Goal: Information Seeking & Learning: Learn about a topic

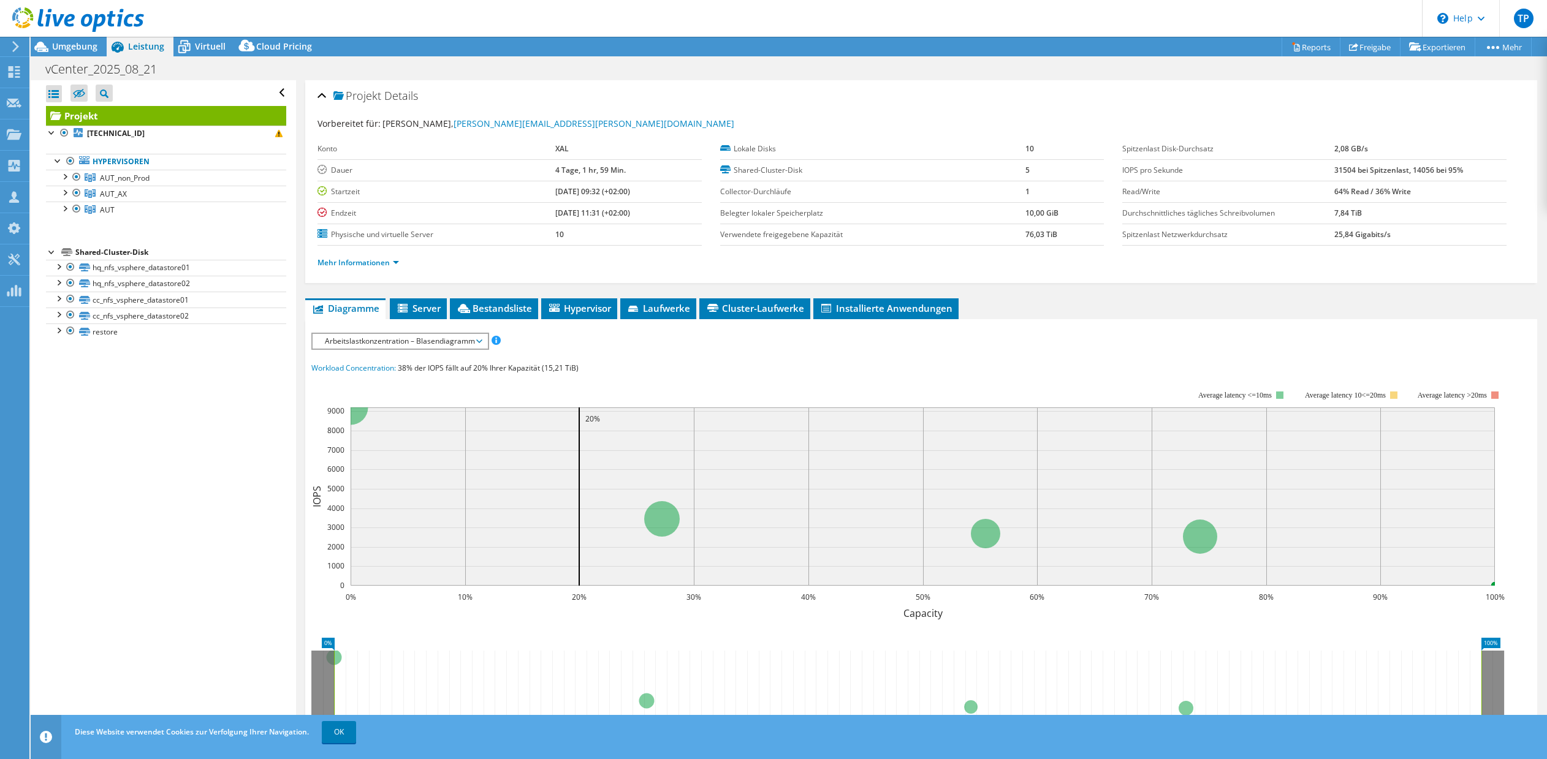
select select "USD"
click at [132, 178] on span "AUT_non_Prod" at bounding box center [125, 178] width 50 height 10
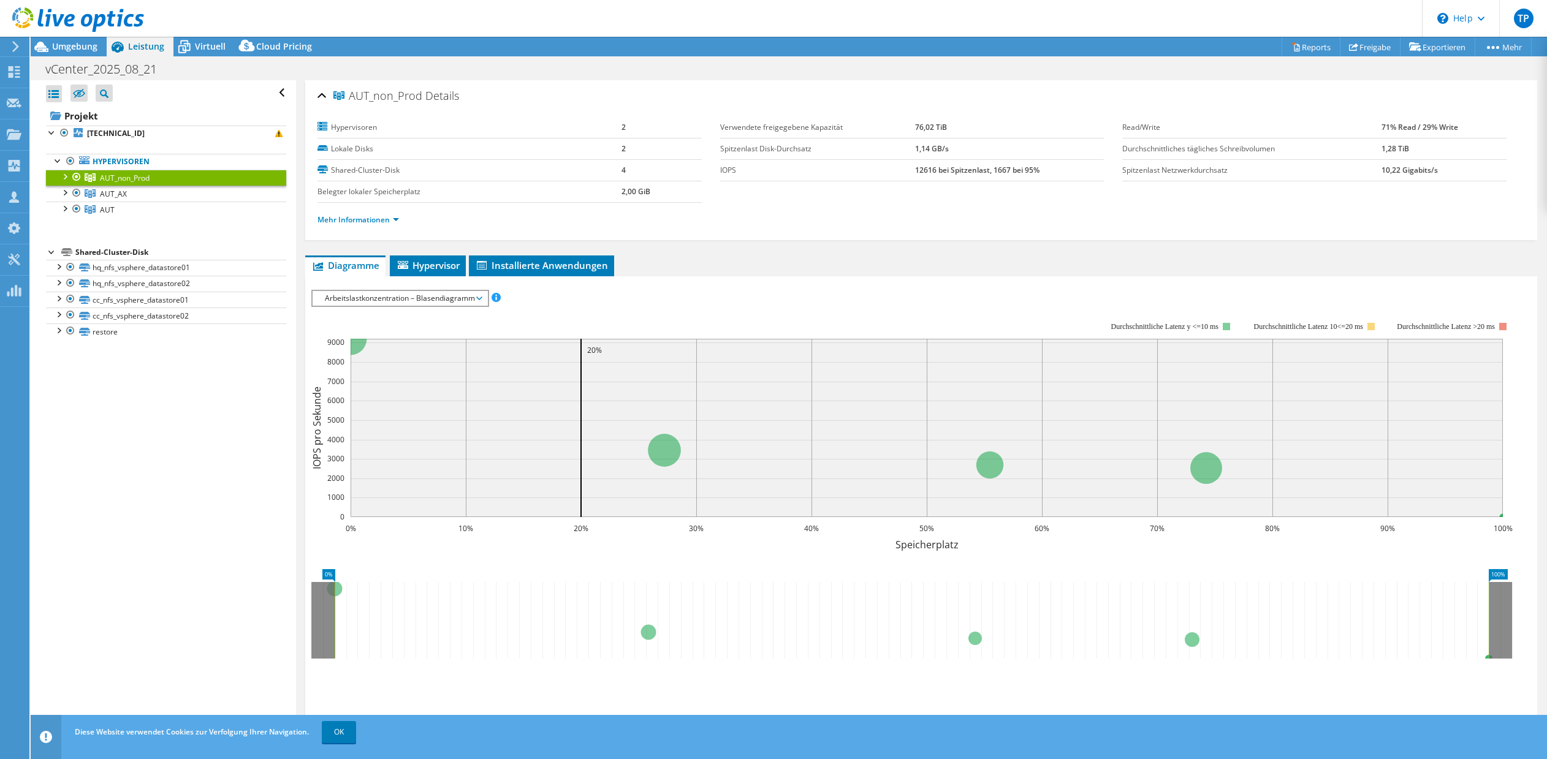
click at [455, 302] on span "Arbeitslastkonzentration – Blasendiagramm" at bounding box center [400, 298] width 162 height 15
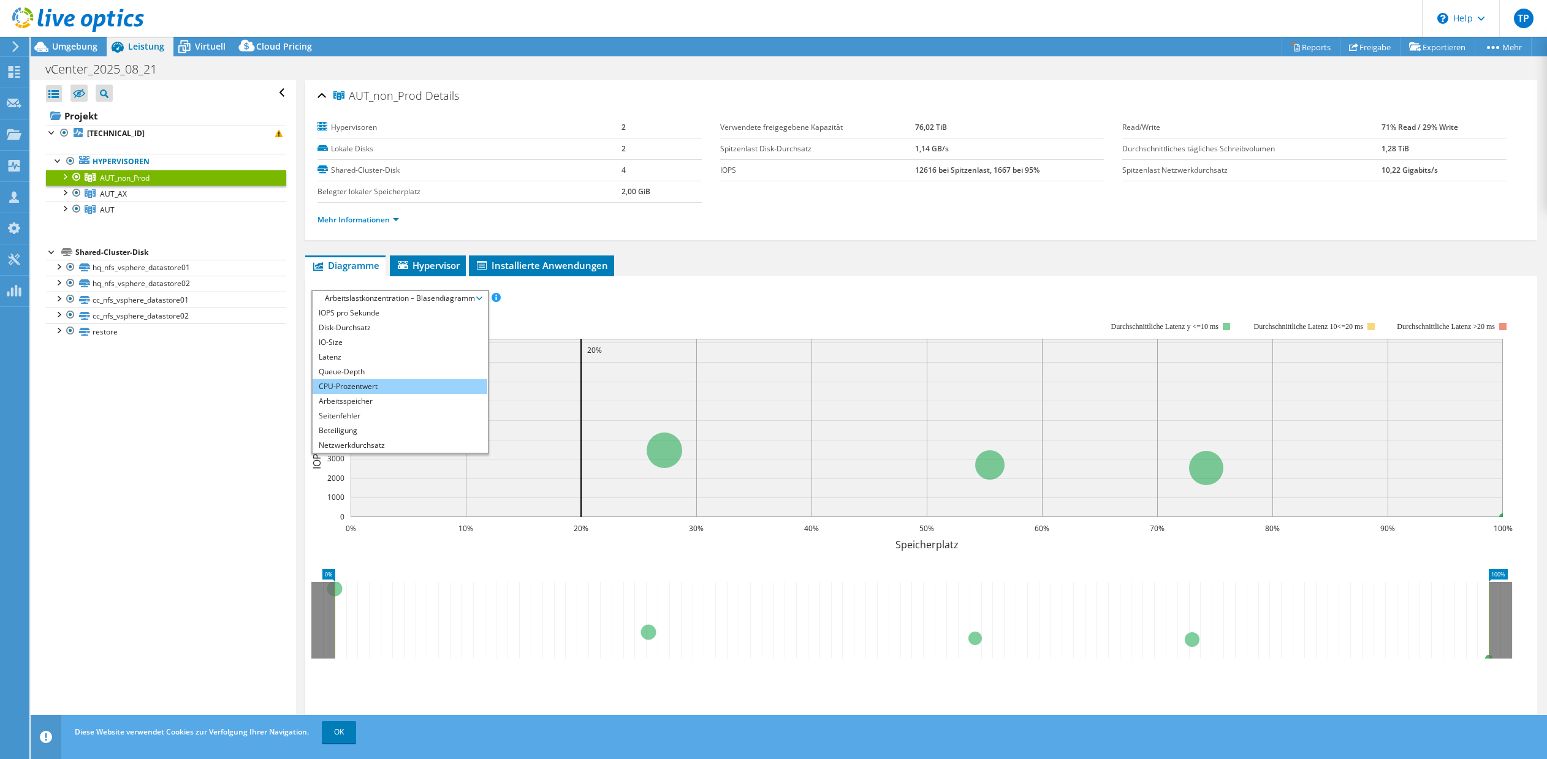
click at [360, 384] on li "CPU-Prozentwert" at bounding box center [400, 386] width 175 height 15
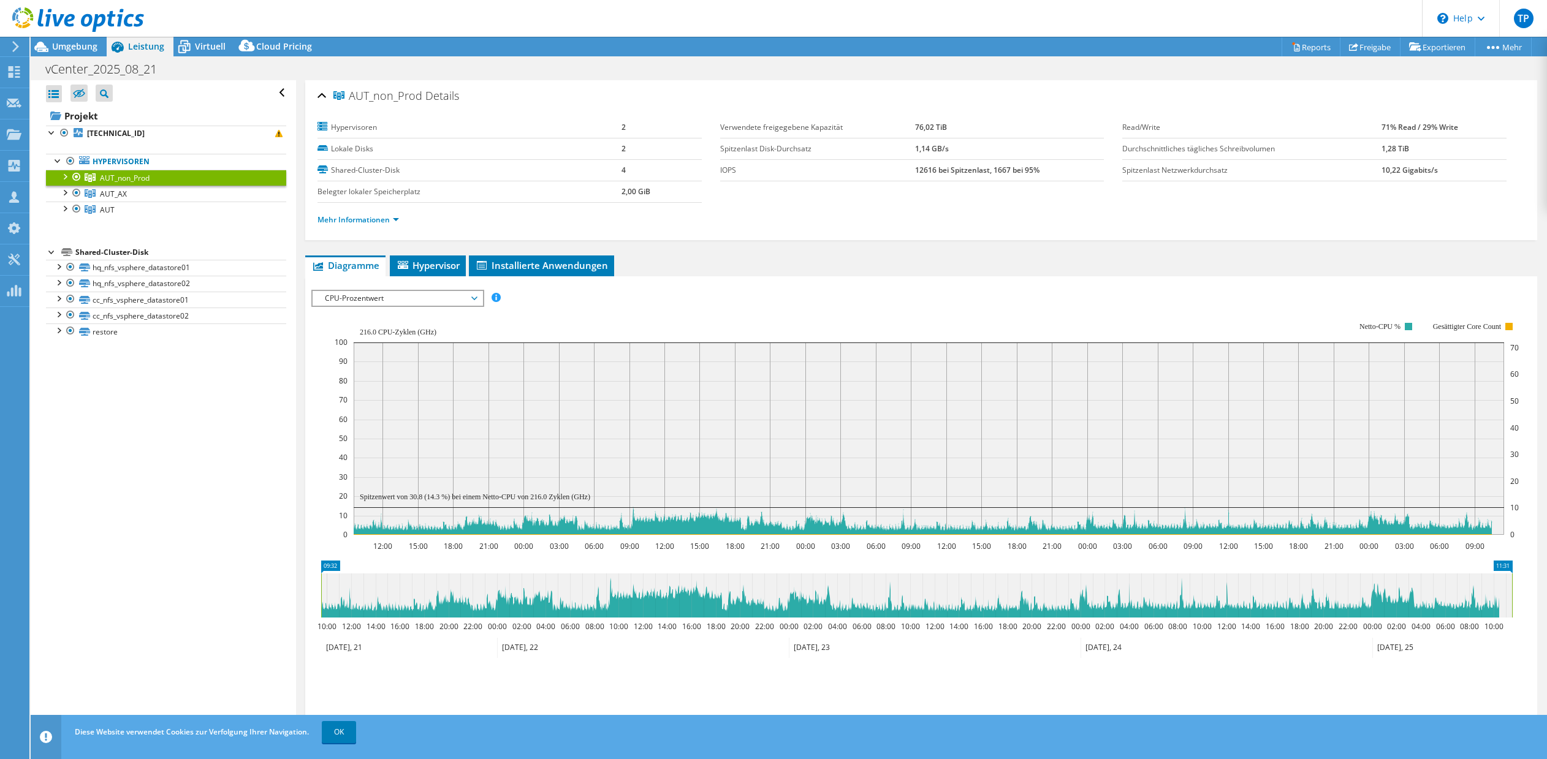
click at [419, 299] on span "CPU-Prozentwert" at bounding box center [398, 298] width 158 height 15
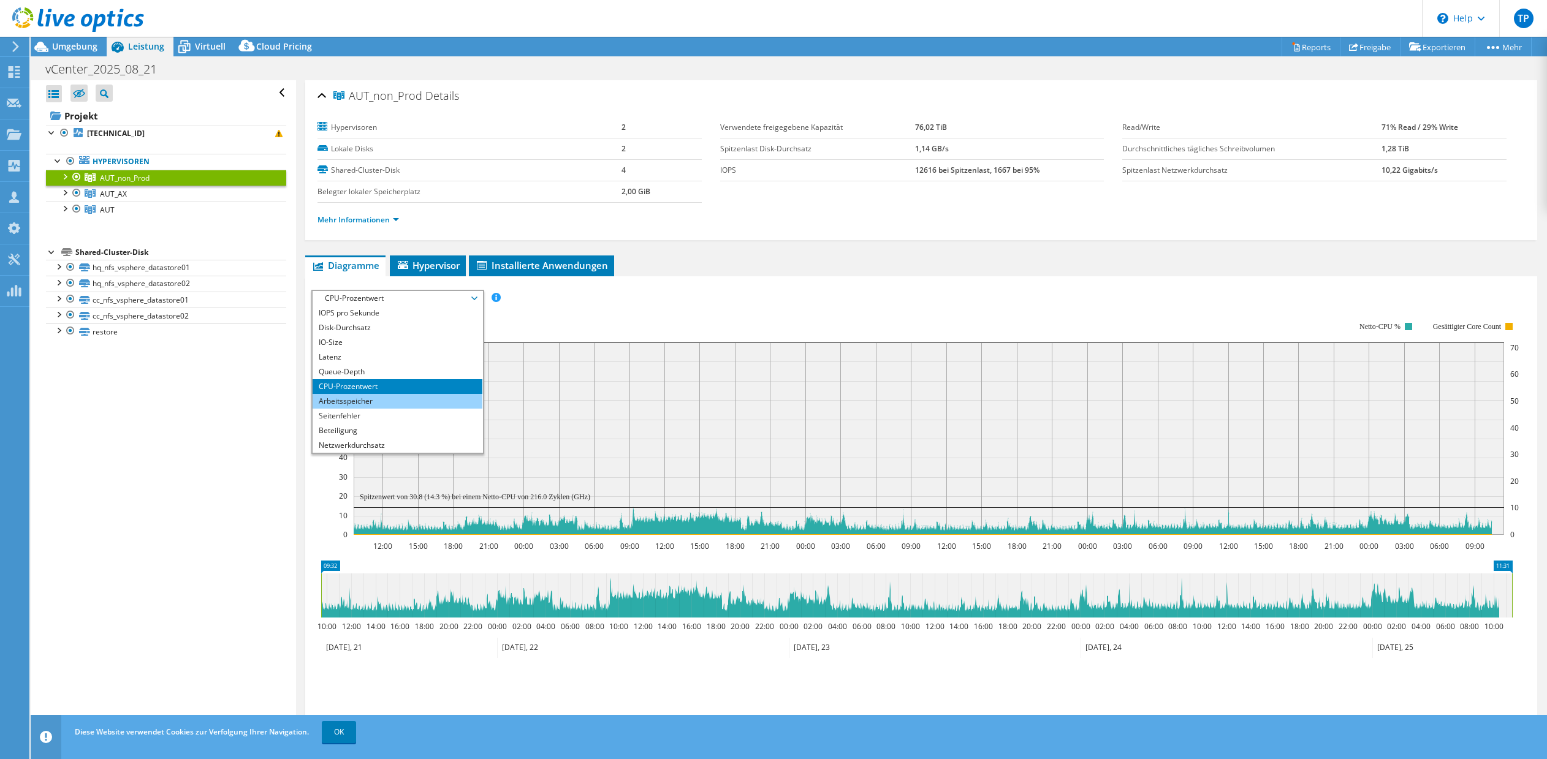
click at [357, 405] on li "Arbeitsspeicher" at bounding box center [398, 401] width 170 height 15
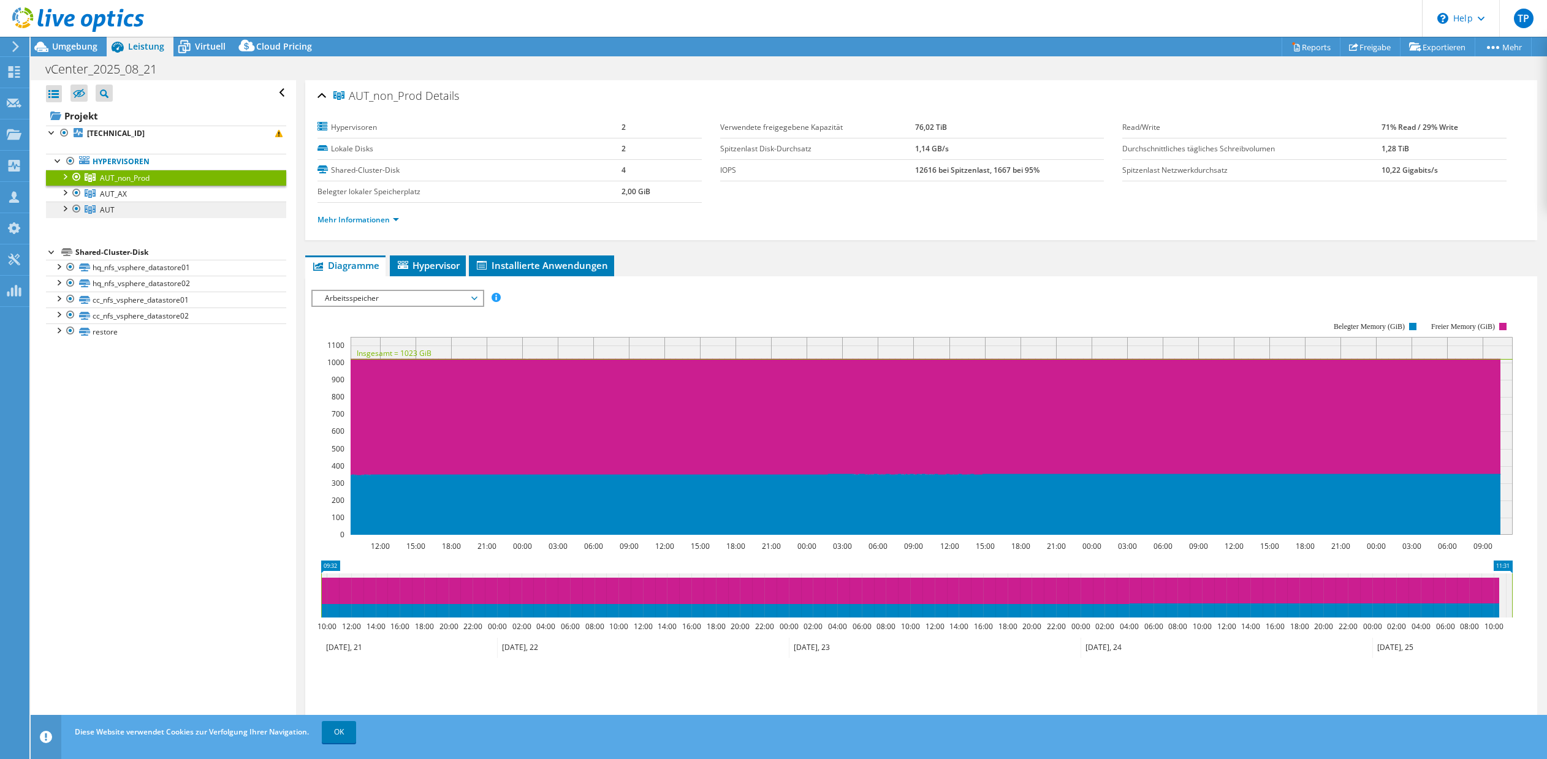
click at [107, 208] on span "AUT" at bounding box center [107, 210] width 15 height 10
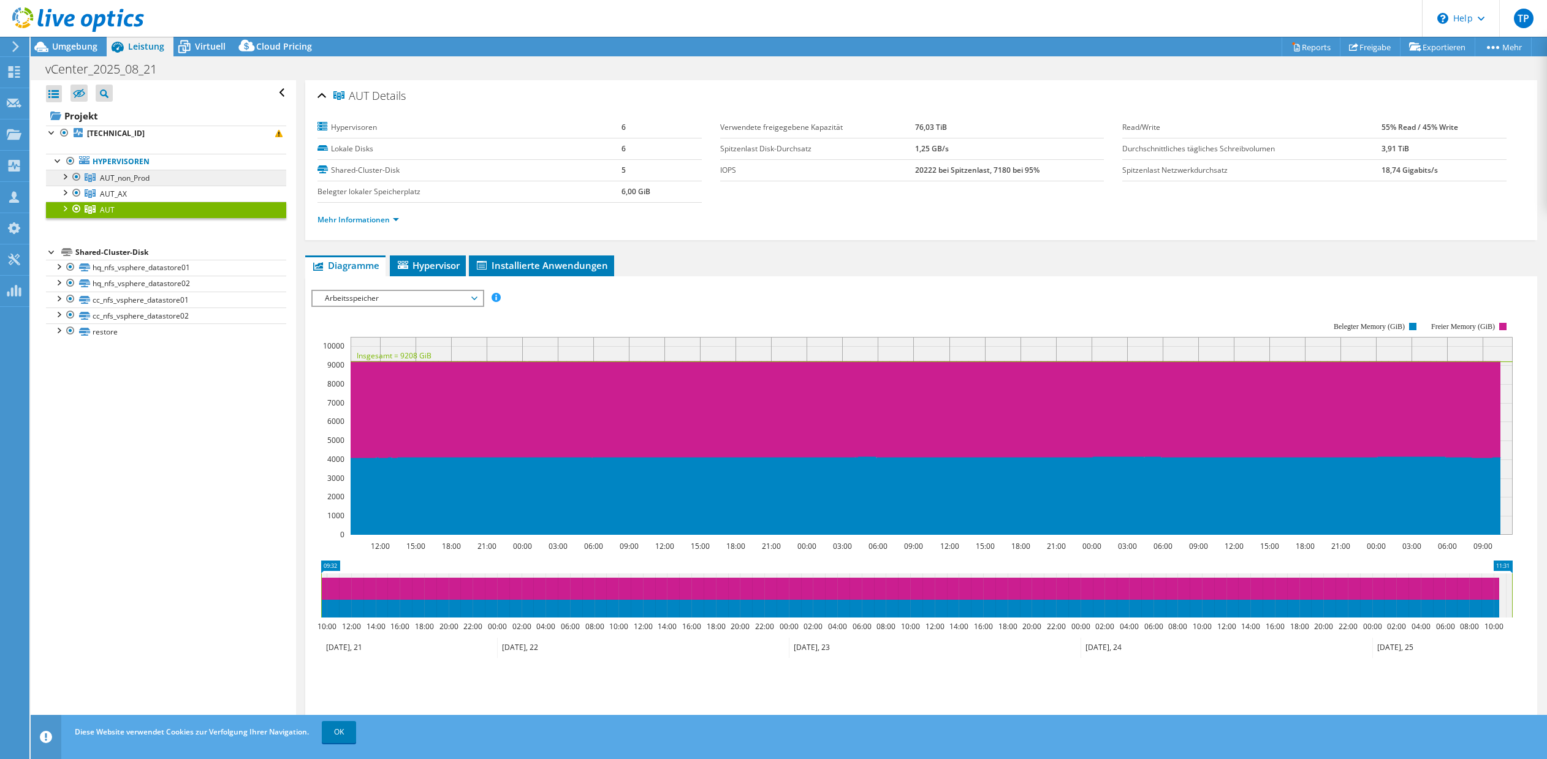
click at [188, 183] on link "AUT_non_Prod" at bounding box center [166, 178] width 240 height 16
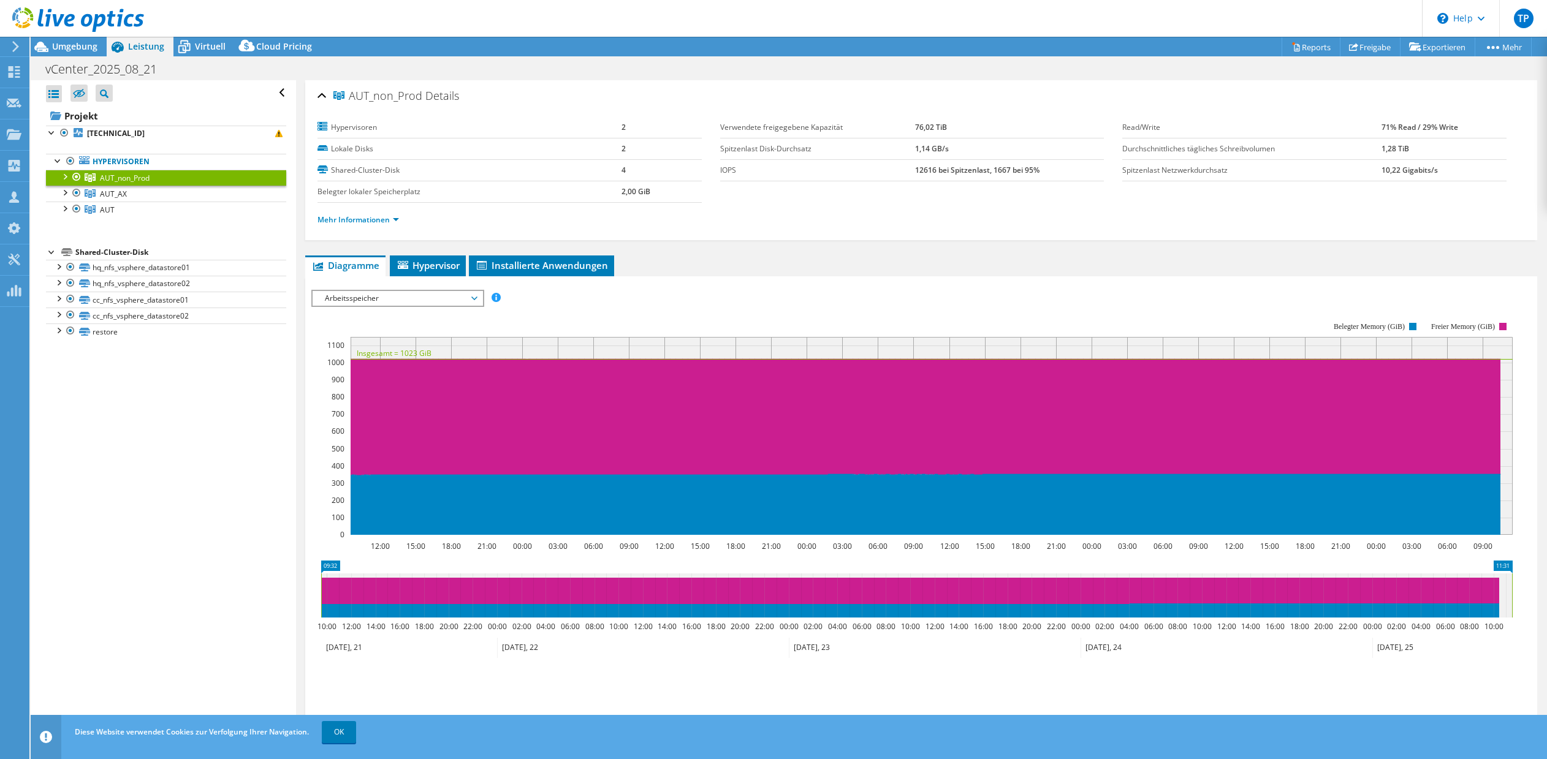
click at [384, 290] on div "Arbeitsspeicher IOPS pro Sekunde Disk-Durchsatz IO-Size Latenz Queue-Depth CPU-…" at bounding box center [397, 298] width 173 height 17
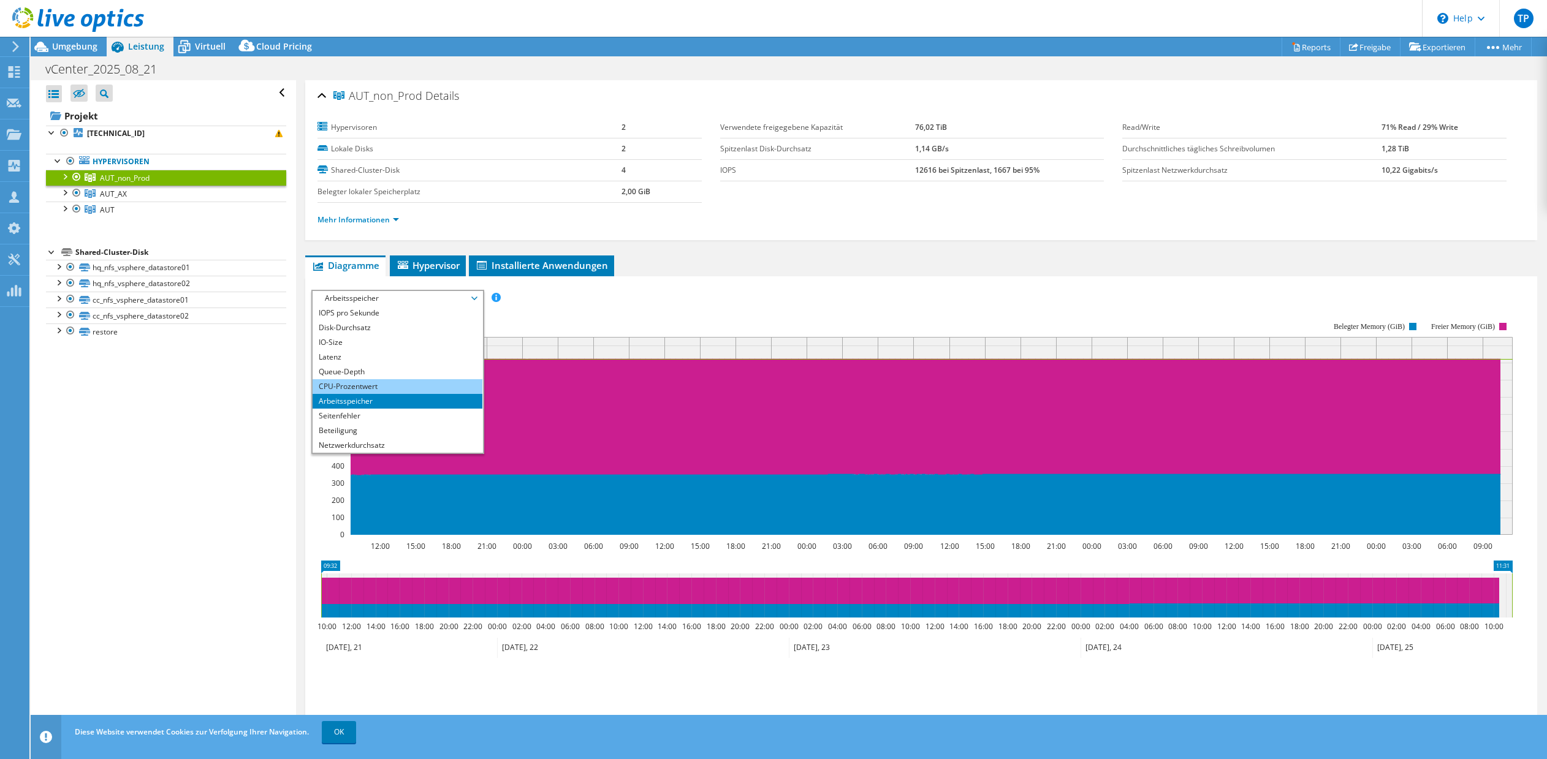
click at [362, 384] on li "CPU-Prozentwert" at bounding box center [398, 386] width 170 height 15
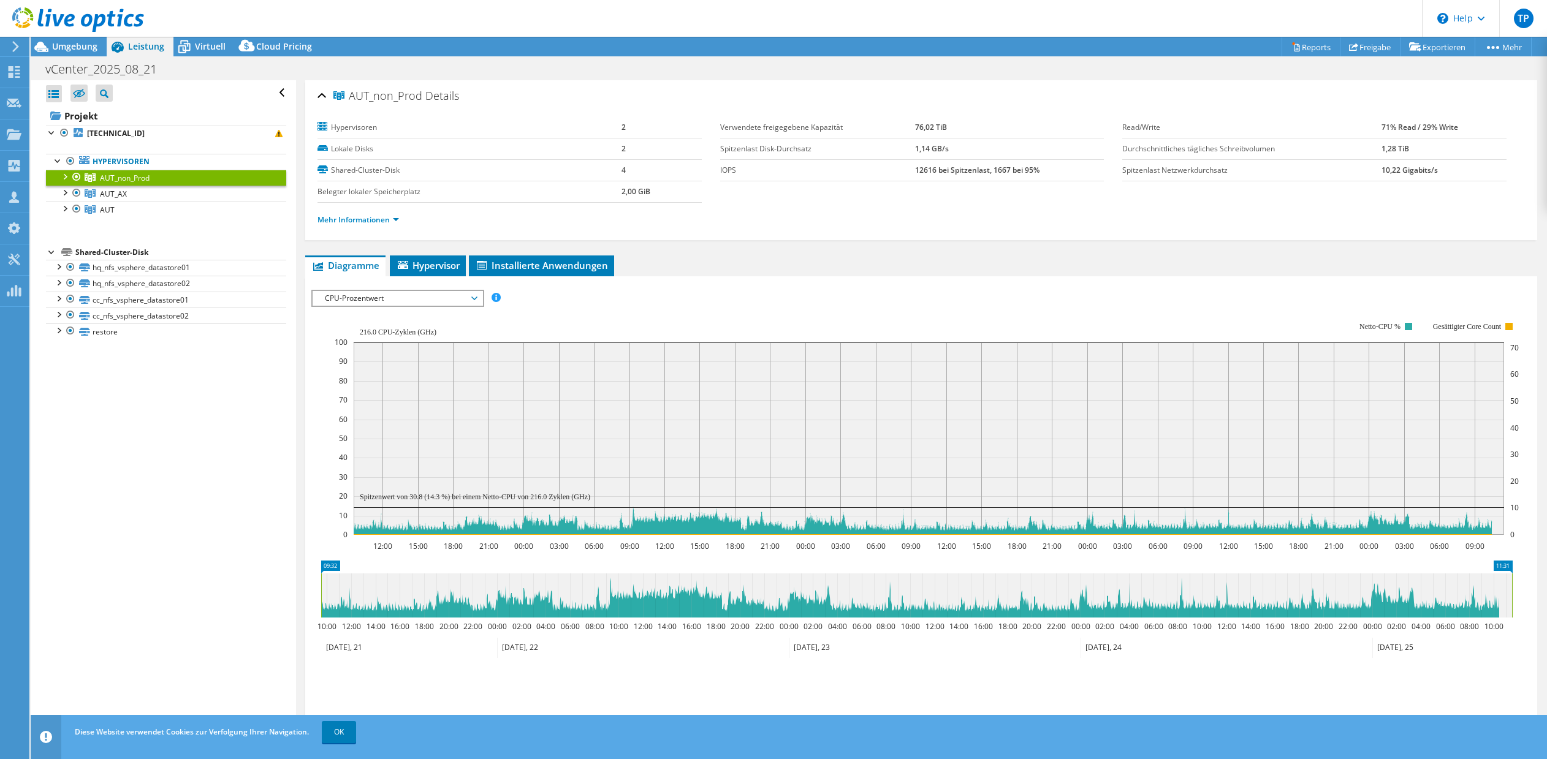
click at [455, 295] on span "CPU-Prozentwert" at bounding box center [398, 298] width 158 height 15
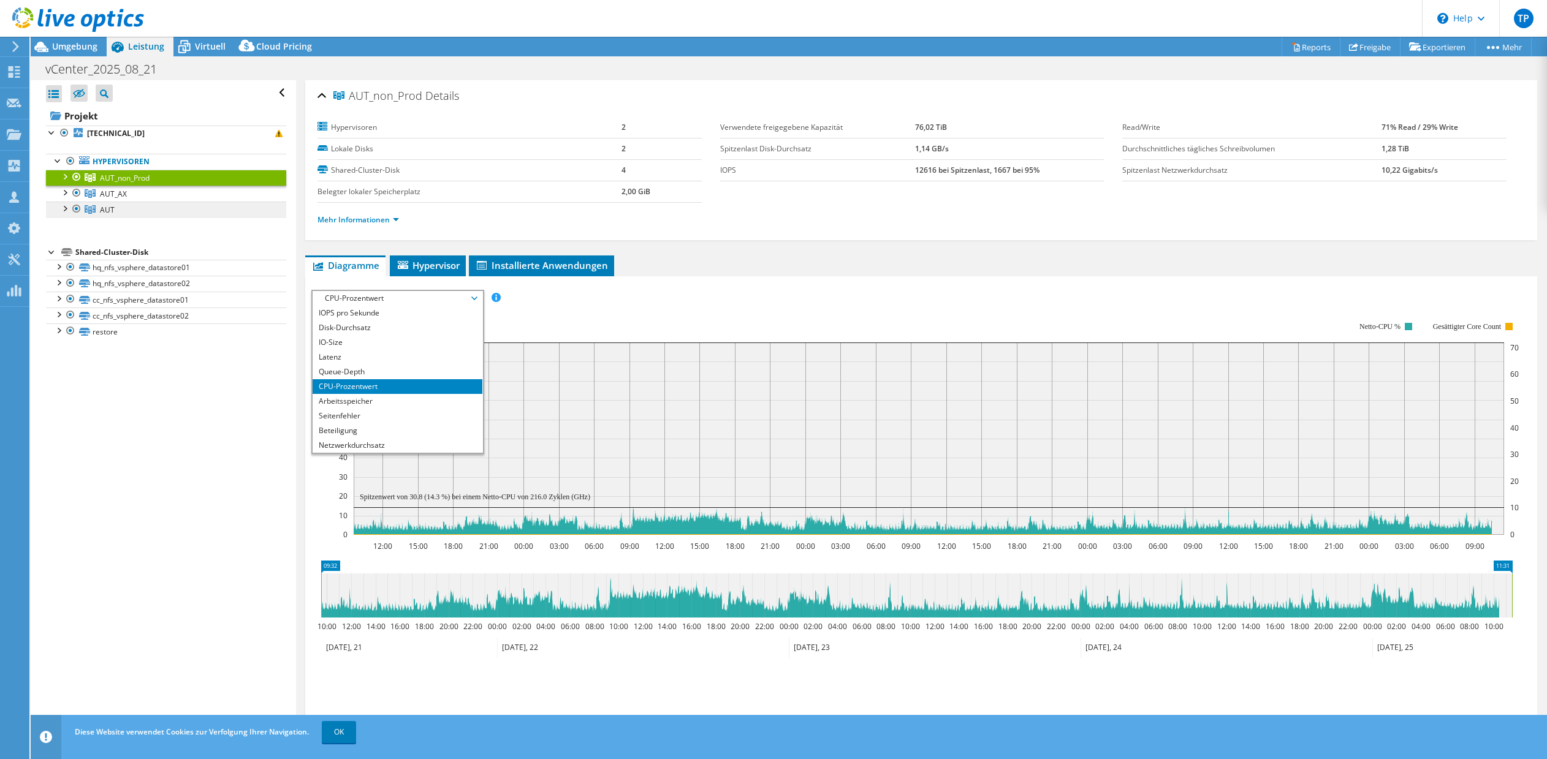
click at [140, 212] on link "AUT" at bounding box center [166, 210] width 240 height 16
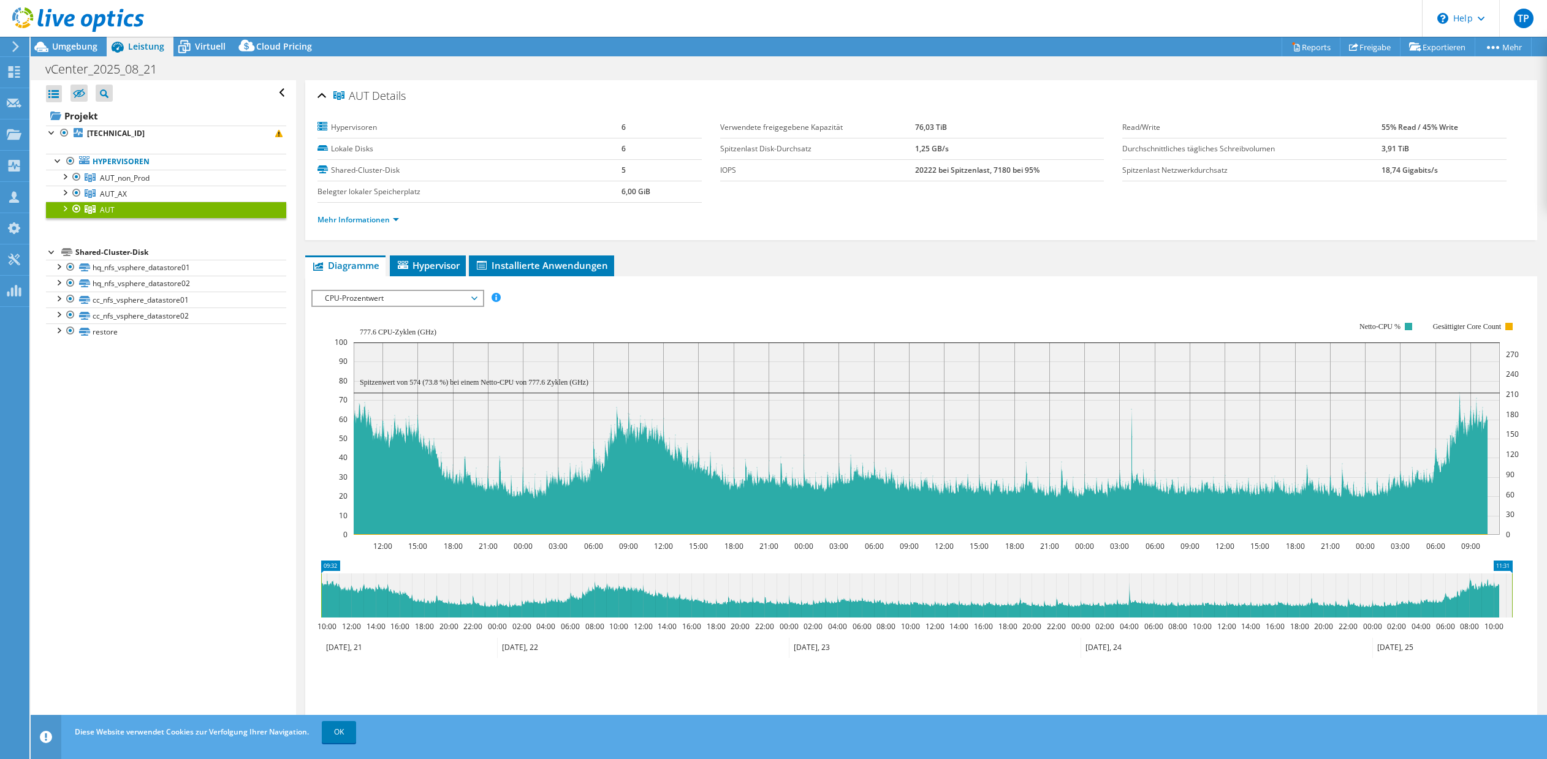
click at [400, 302] on span "CPU-Prozentwert" at bounding box center [398, 298] width 158 height 15
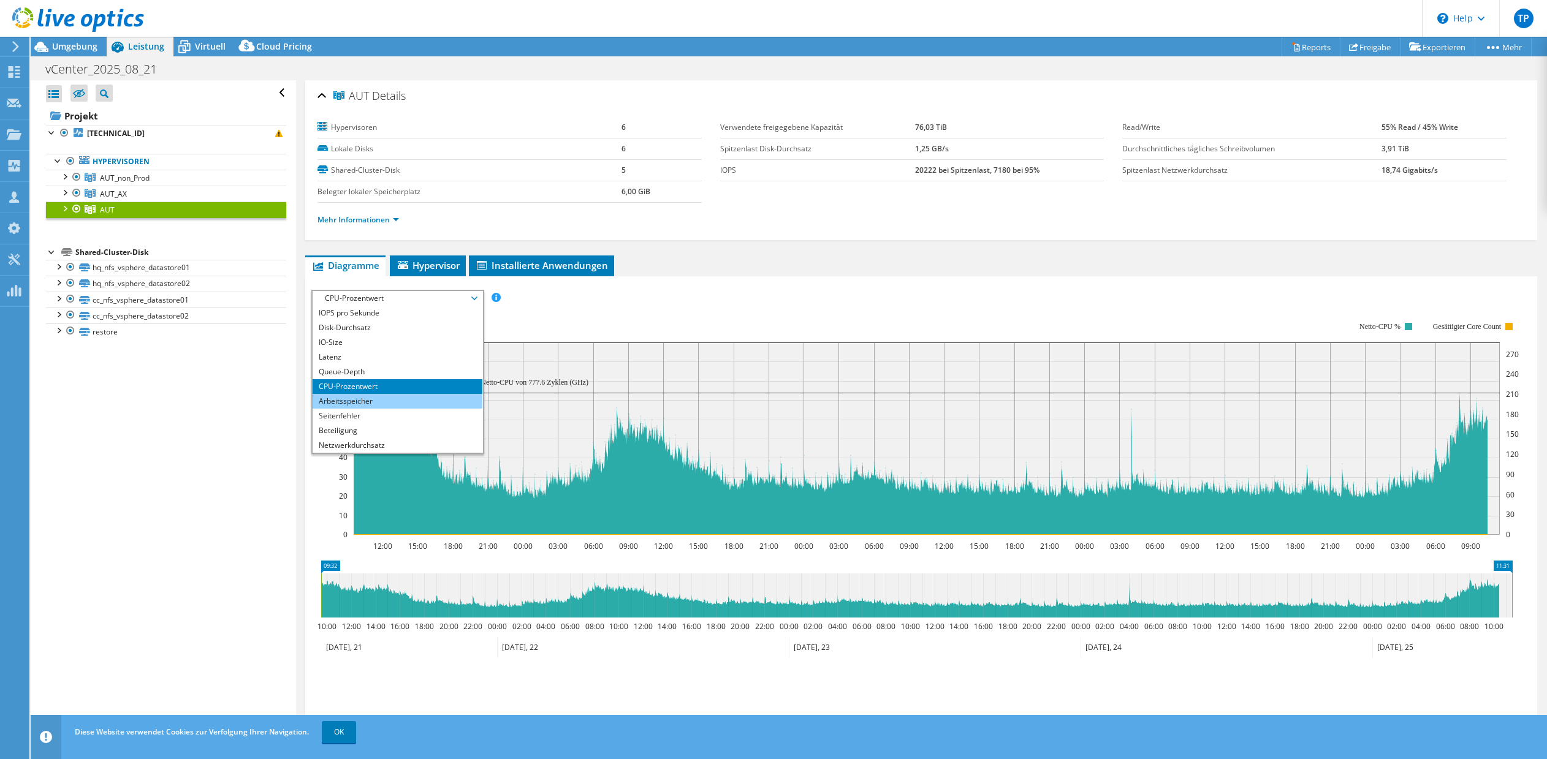
click at [365, 403] on li "Arbeitsspeicher" at bounding box center [398, 401] width 170 height 15
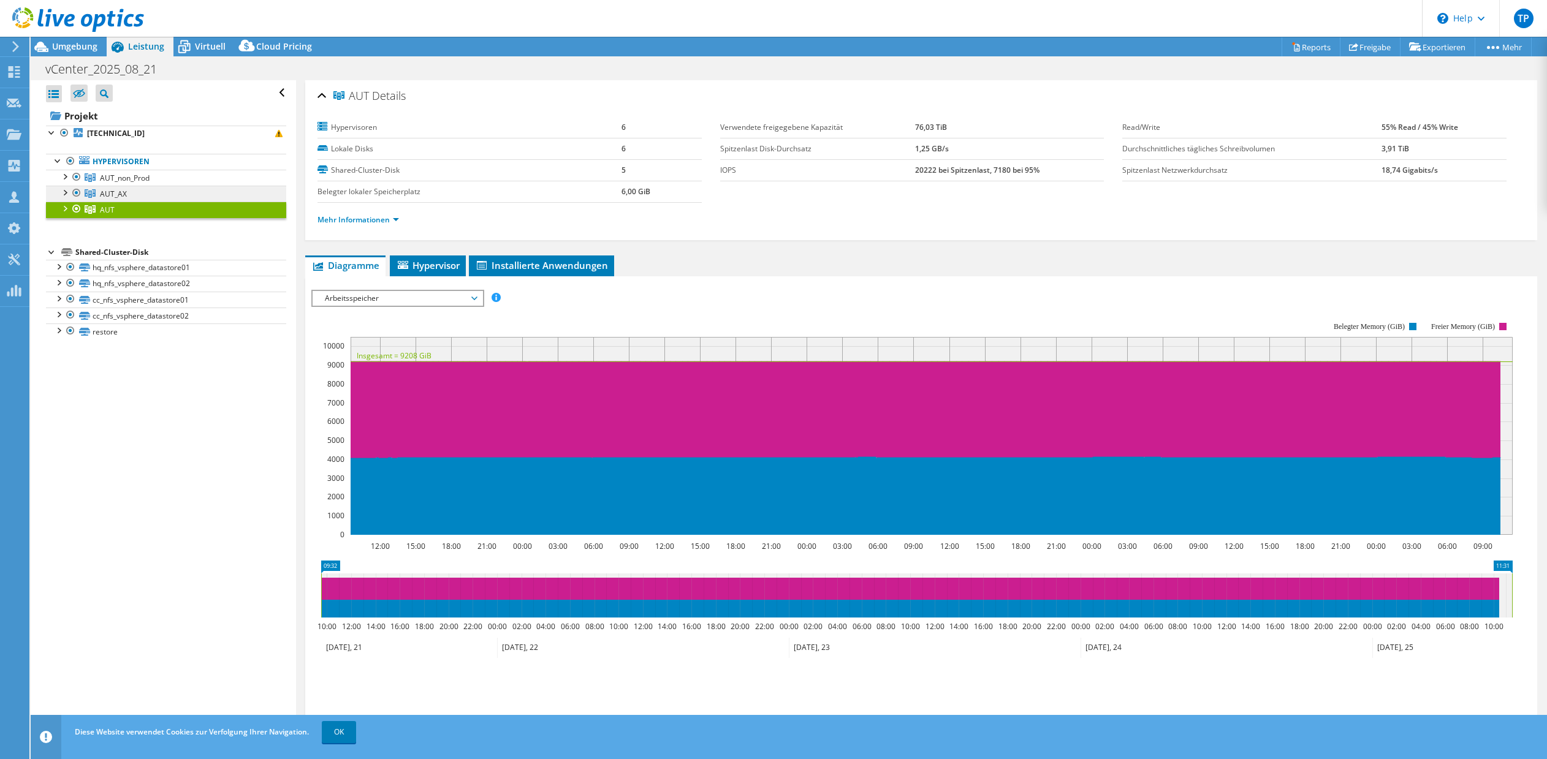
click at [149, 190] on link "AUT_AX" at bounding box center [166, 194] width 240 height 16
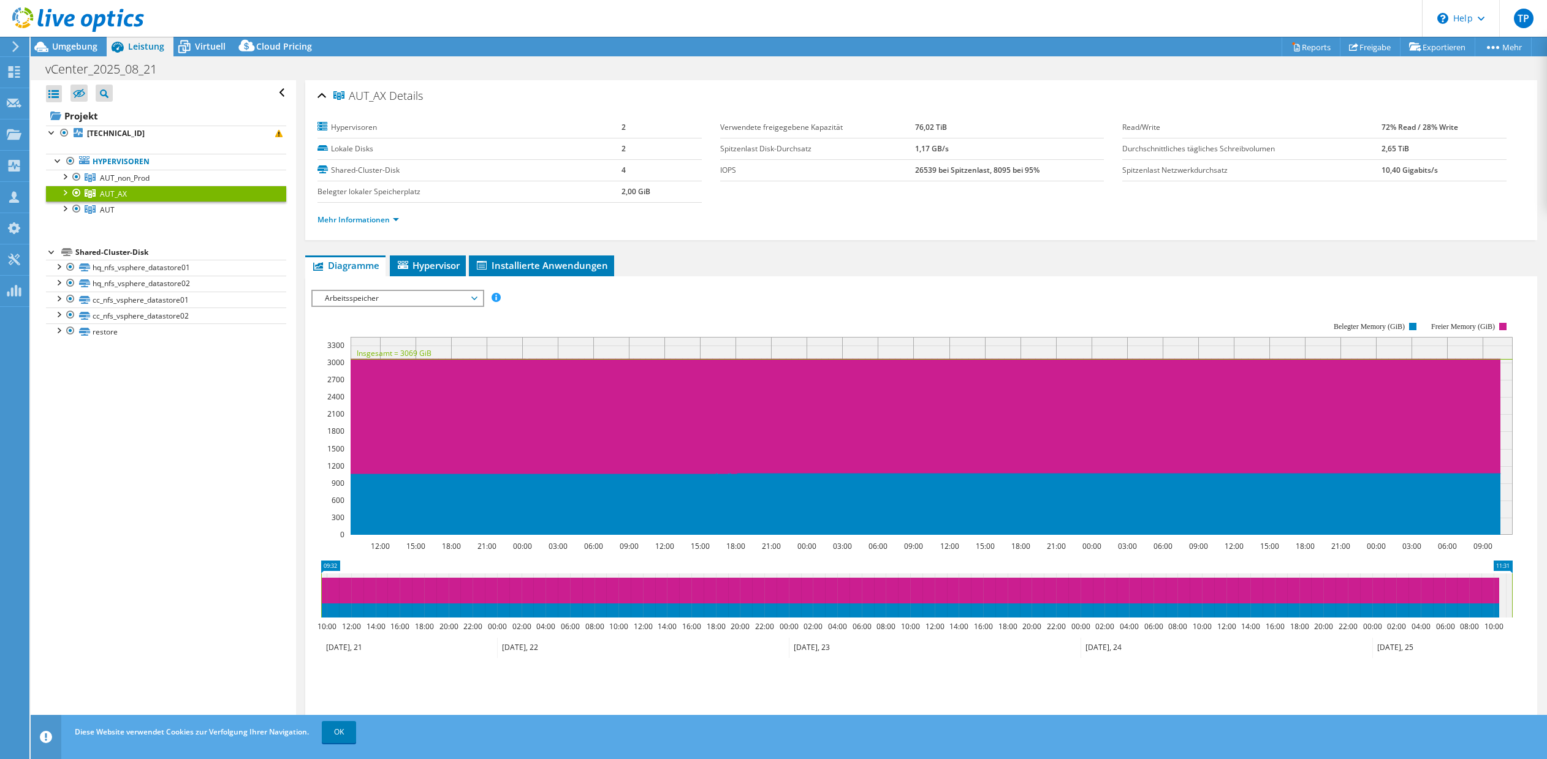
click at [404, 306] on div "Arbeitsspeicher IOPS pro Sekunde Disk-Durchsatz IO-Size Latenz Queue-Depth CPU-…" at bounding box center [397, 298] width 173 height 17
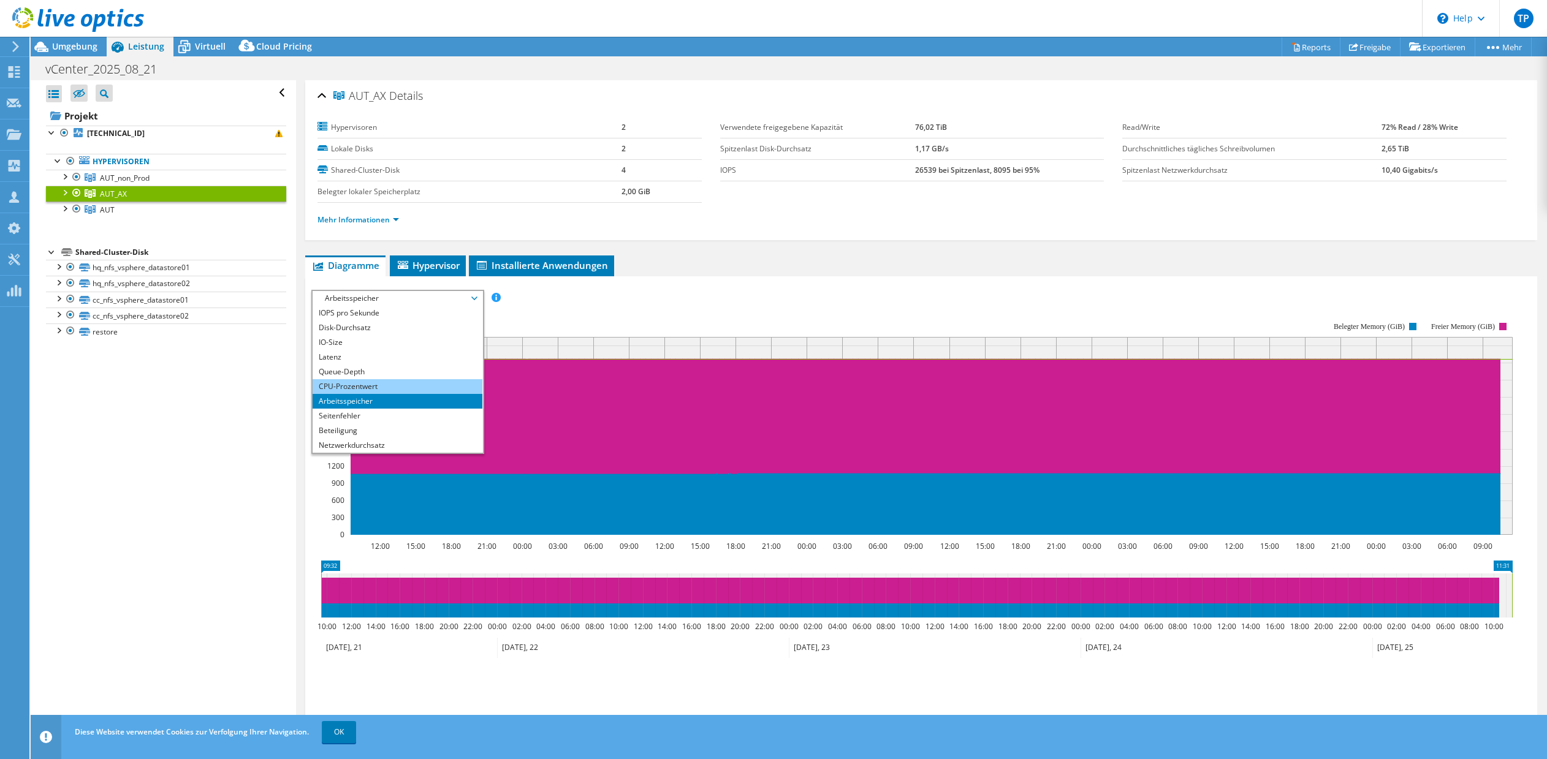
click at [368, 386] on li "CPU-Prozentwert" at bounding box center [398, 386] width 170 height 15
